Goal: Transaction & Acquisition: Subscribe to service/newsletter

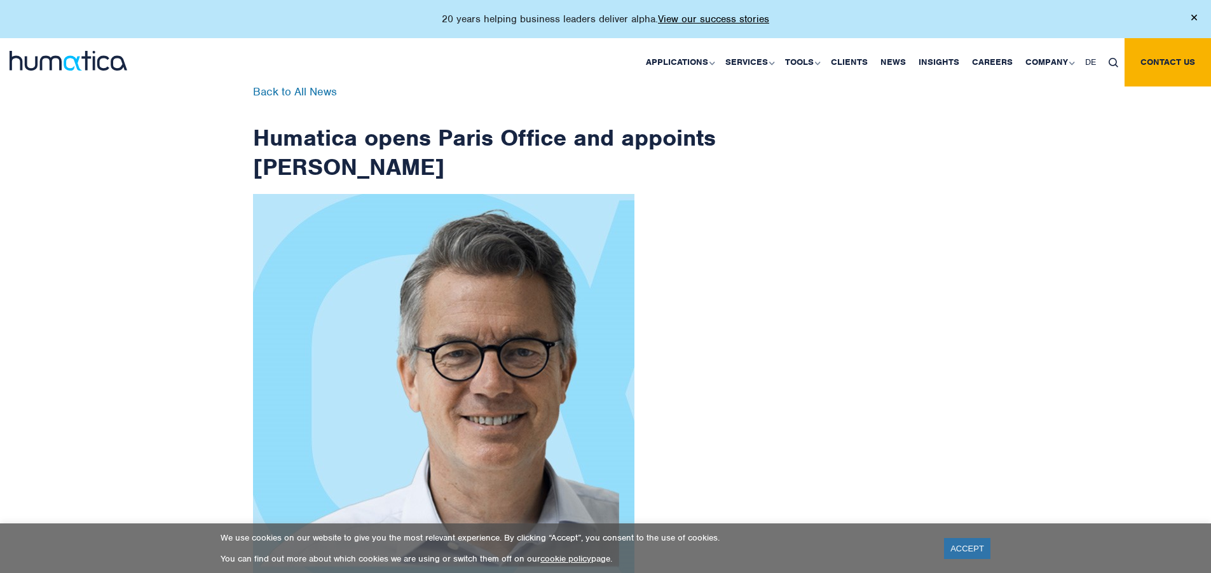
scroll to position [2028, 0]
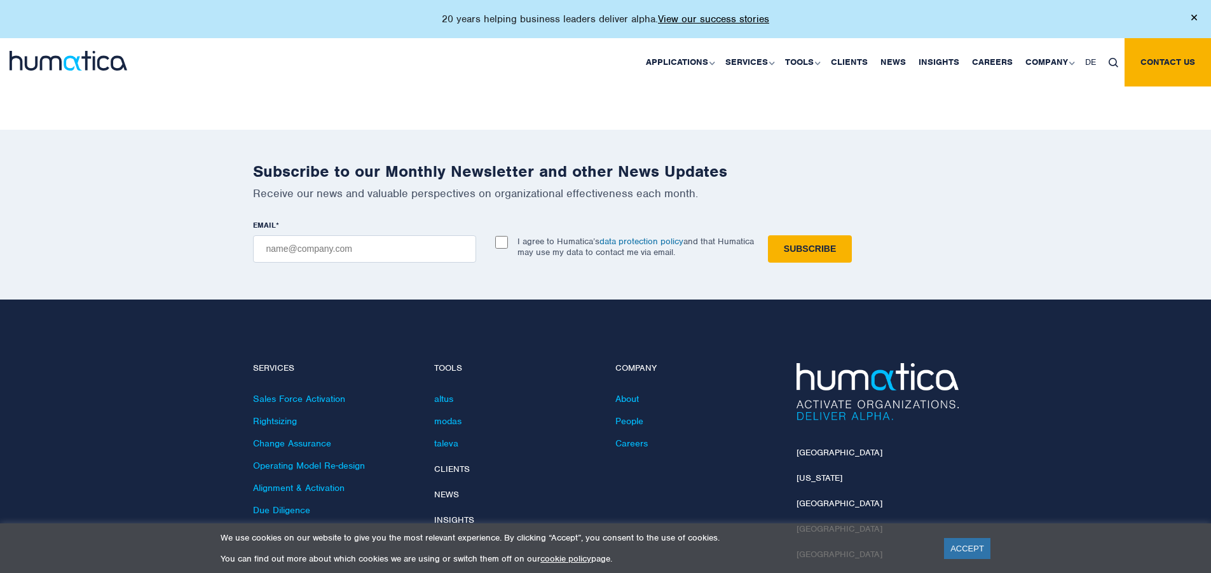
checkbox input "true"
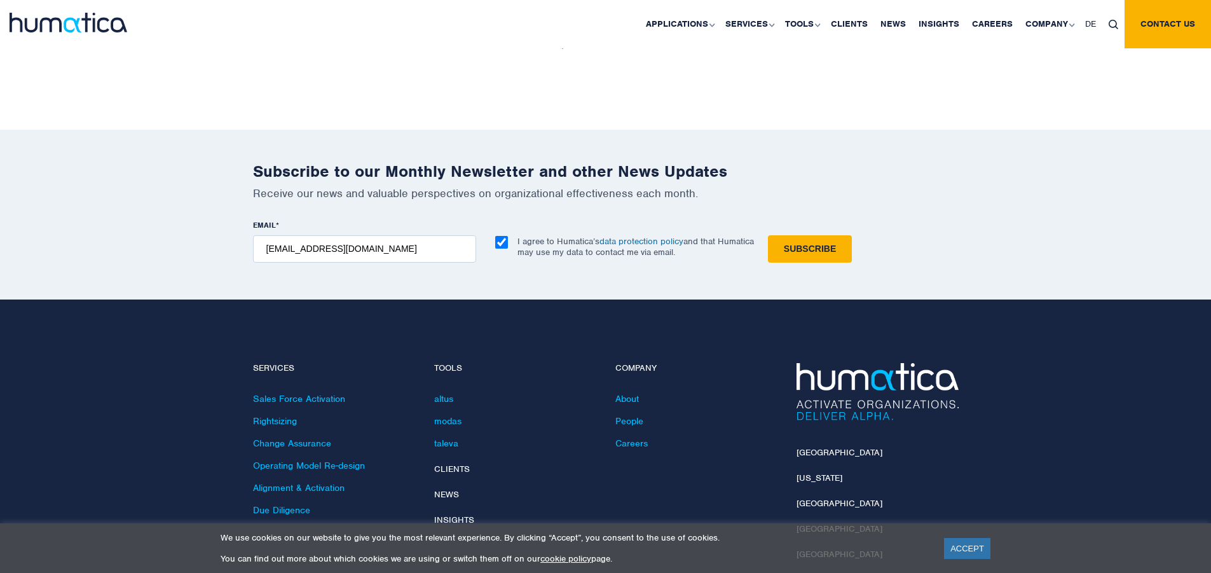
type input "[EMAIL_ADDRESS][DOMAIN_NAME]"
click at [768, 235] on input "Subscribe" at bounding box center [810, 248] width 84 height 27
